Goal: Transaction & Acquisition: Download file/media

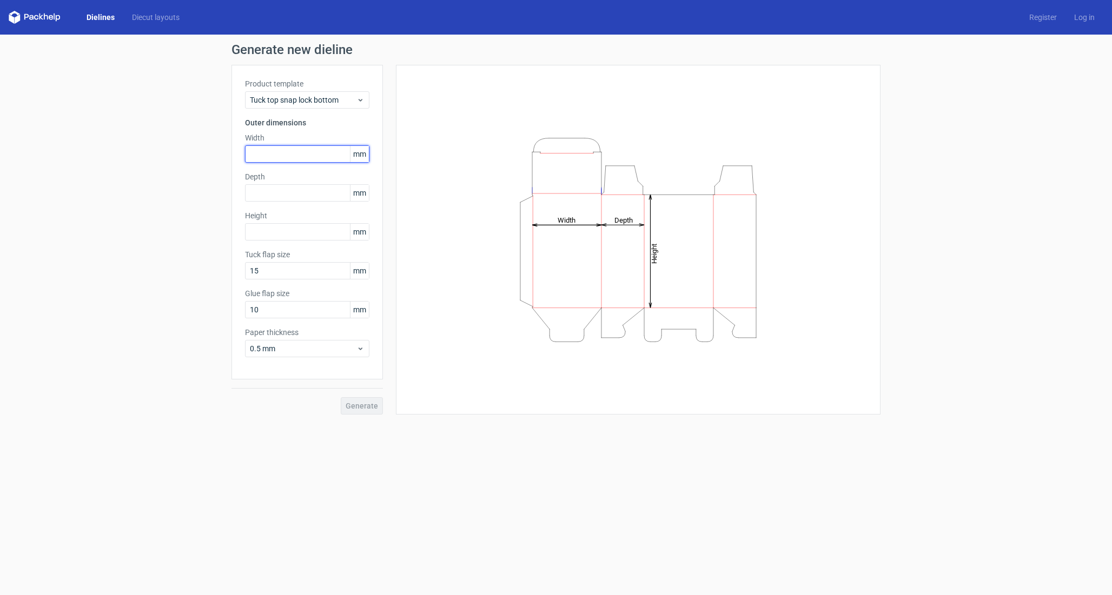
click at [274, 157] on input "text" at bounding box center [307, 153] width 124 height 17
type input "40"
click at [278, 189] on input "text" at bounding box center [307, 192] width 124 height 17
type input "40"
click at [281, 232] on input "text" at bounding box center [307, 231] width 124 height 17
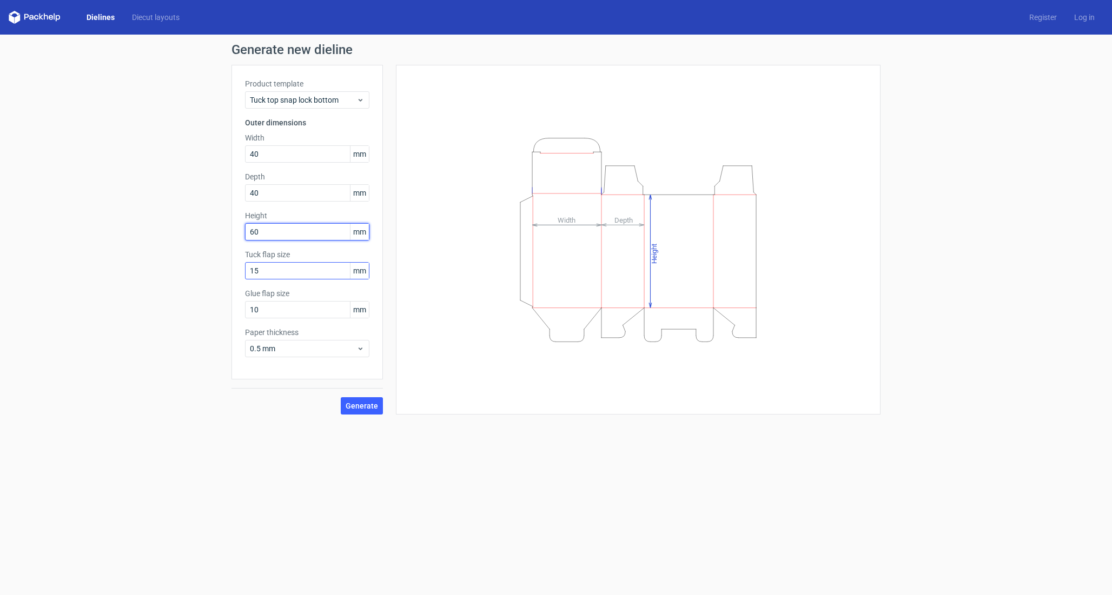
type input "60"
click at [289, 275] on input "15" at bounding box center [307, 270] width 124 height 17
click at [372, 411] on button "Generate" at bounding box center [362, 405] width 42 height 17
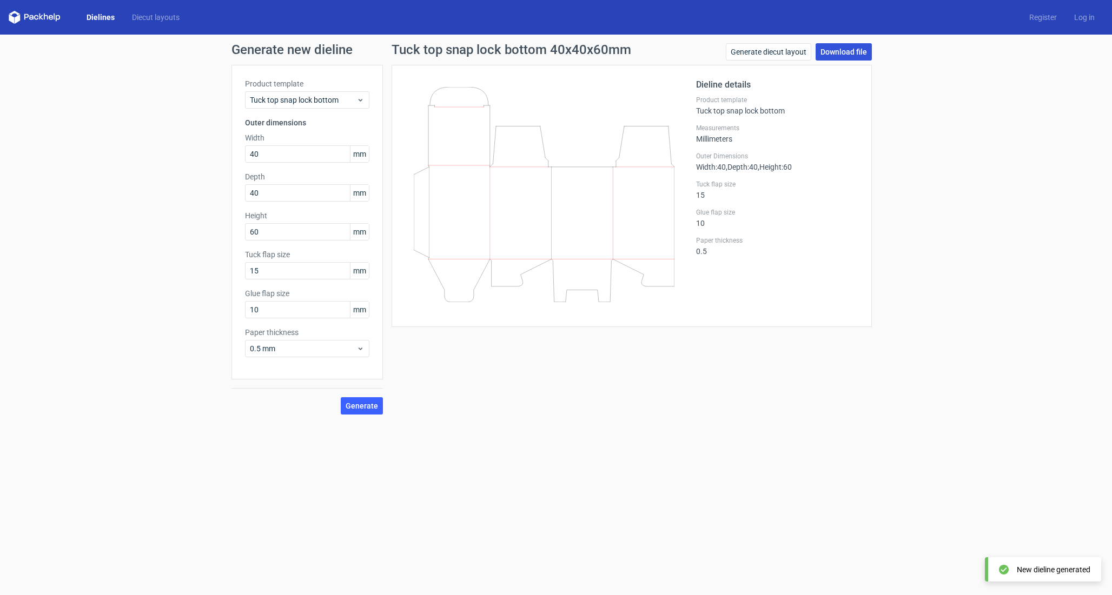
click at [857, 49] on link "Download file" at bounding box center [843, 51] width 56 height 17
